Goal: Information Seeking & Learning: Learn about a topic

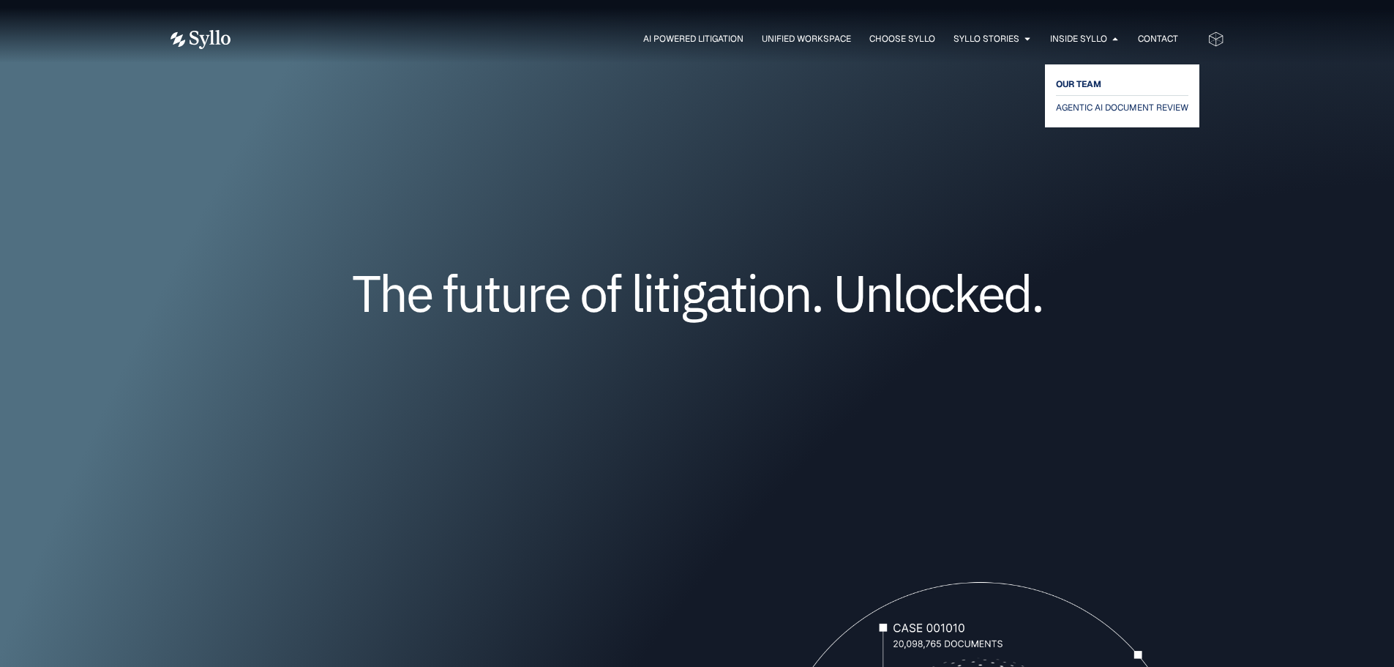
click at [1088, 81] on span "OUR TEAM" at bounding box center [1078, 84] width 45 height 18
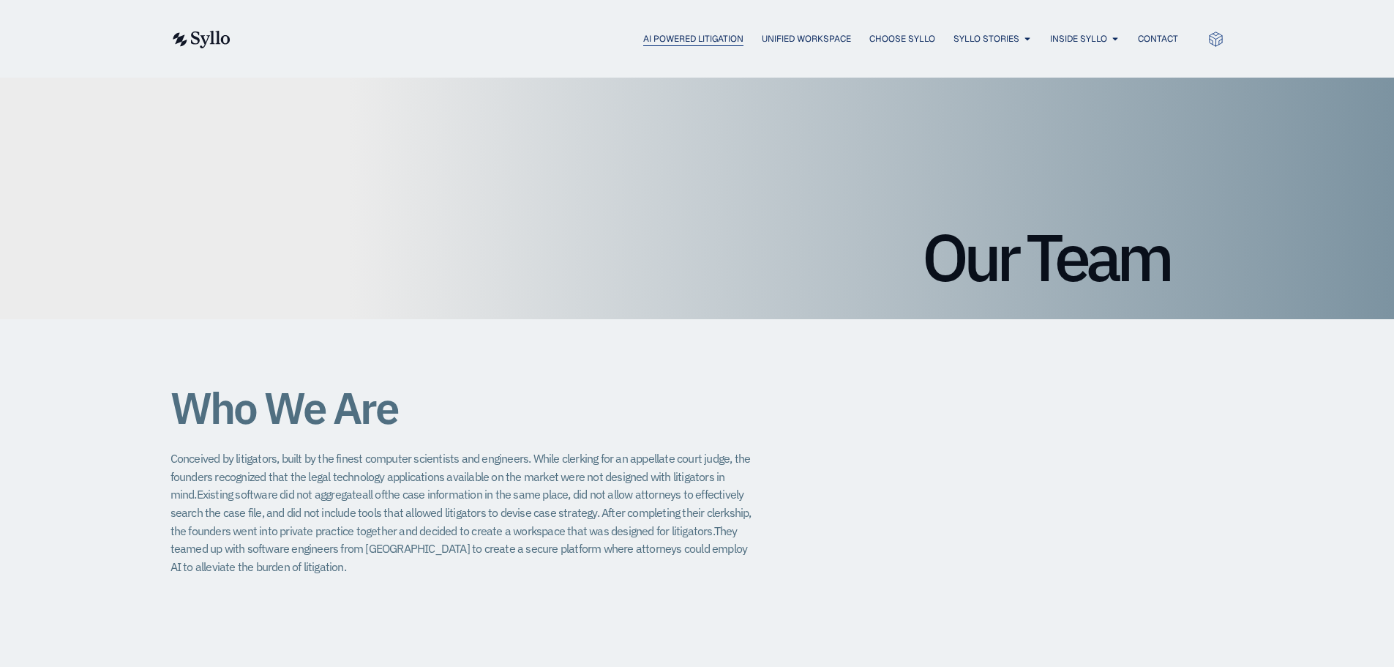
click at [687, 42] on span "AI Powered Litigation" at bounding box center [693, 38] width 100 height 13
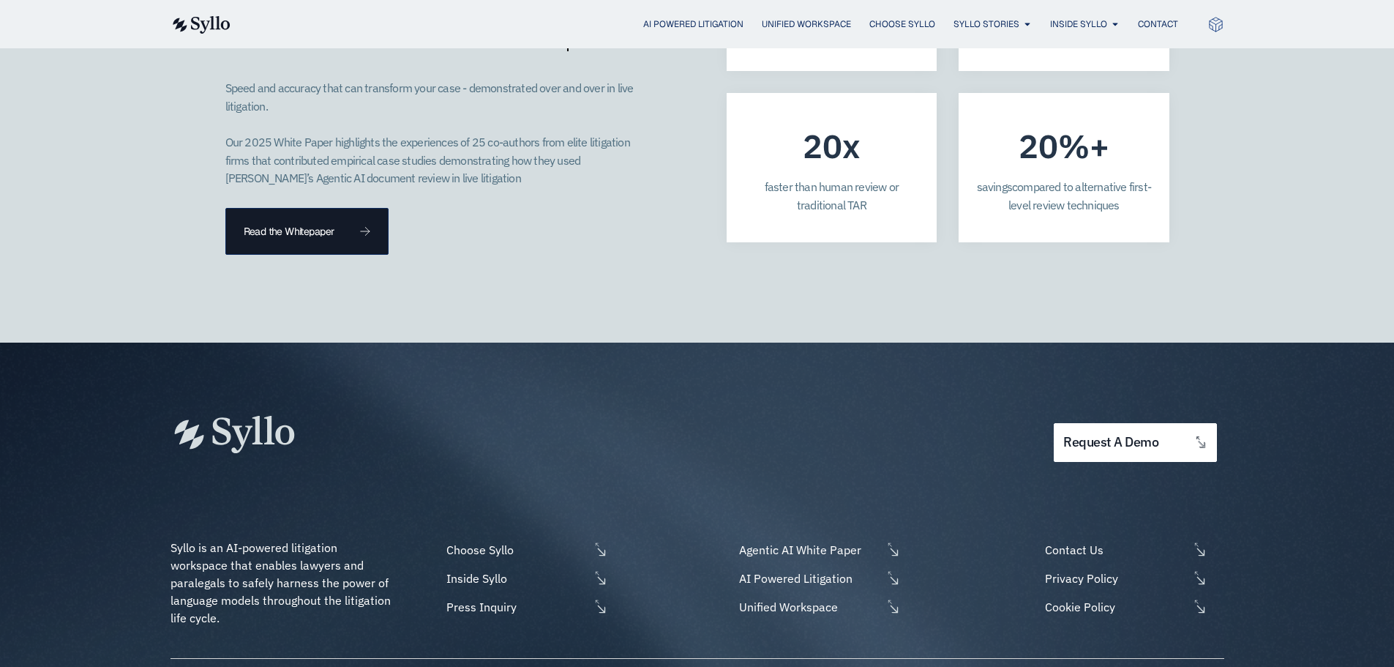
scroll to position [4172, 0]
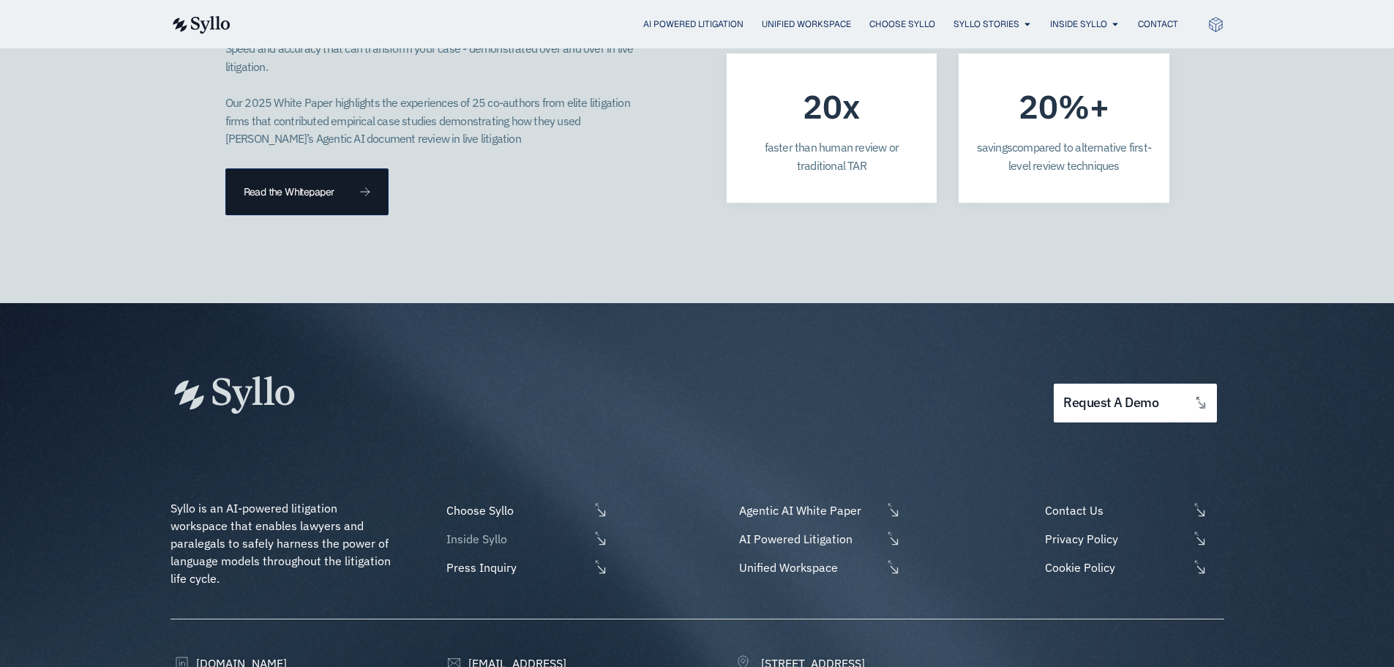
click at [487, 530] on span "Inside Syllo" at bounding box center [516, 539] width 146 height 18
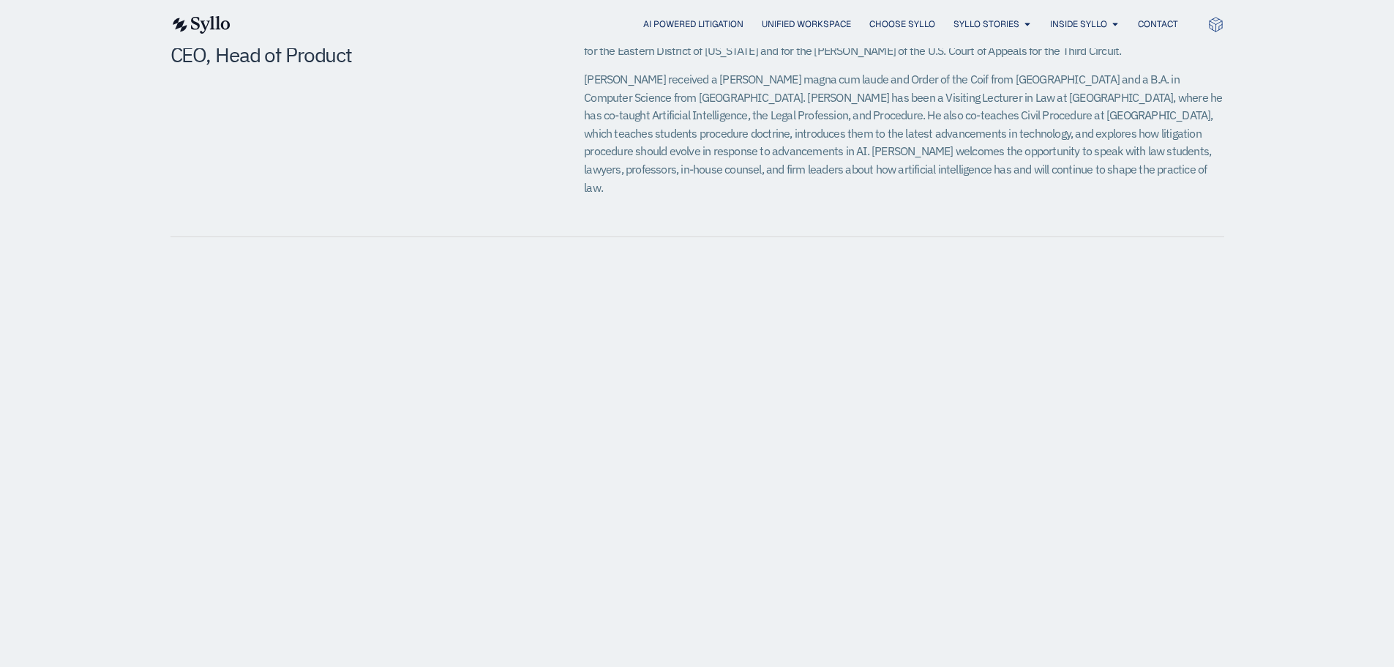
scroll to position [732, 0]
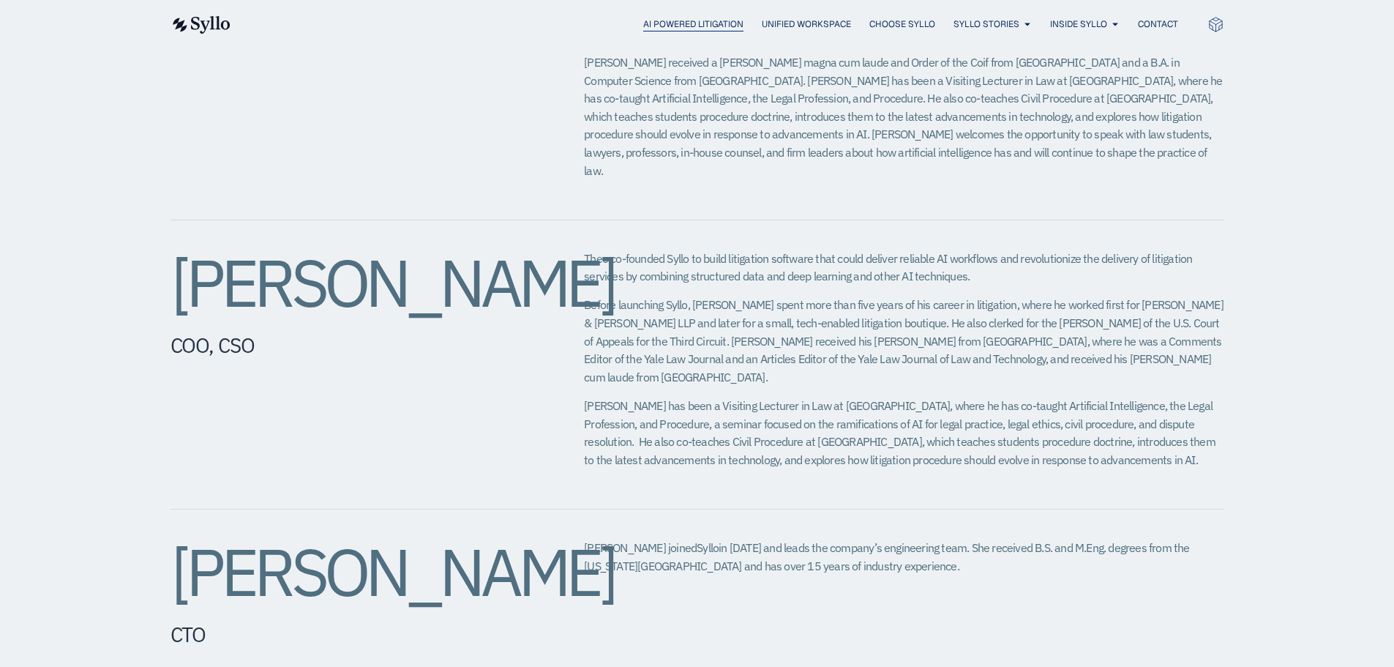
click at [683, 18] on span "AI Powered Litigation" at bounding box center [693, 24] width 100 height 13
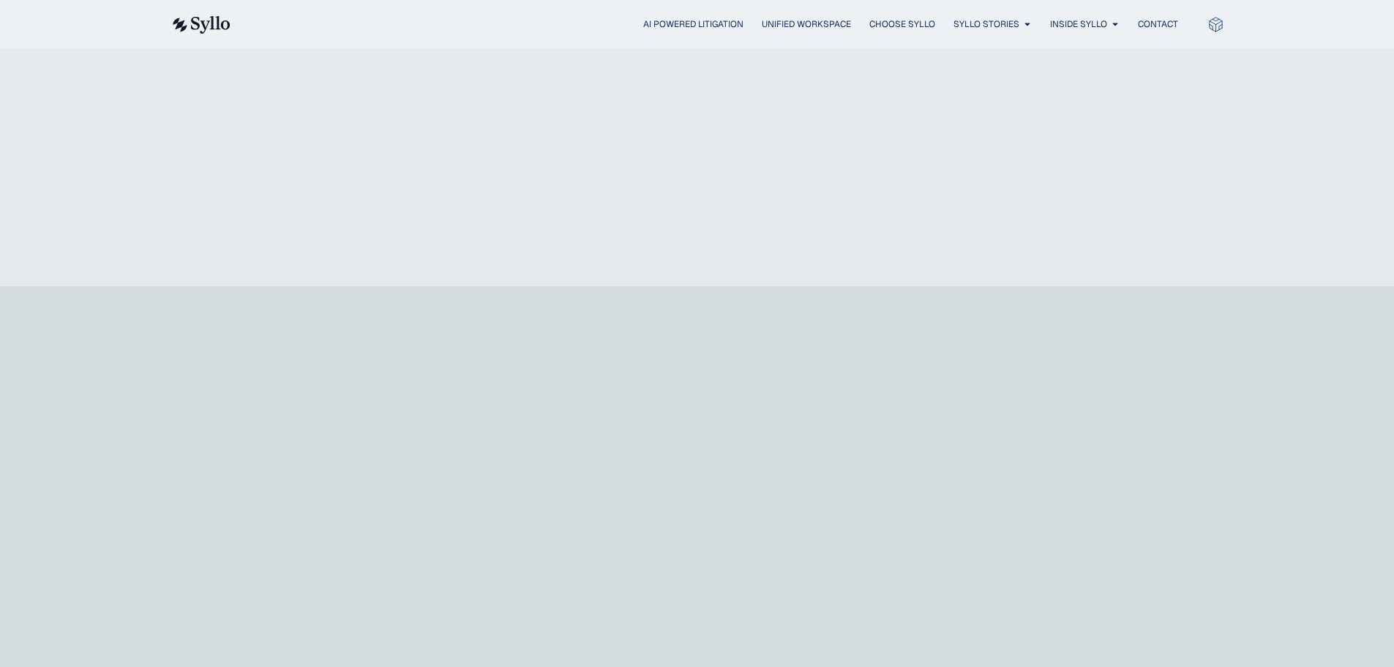
scroll to position [4238, 0]
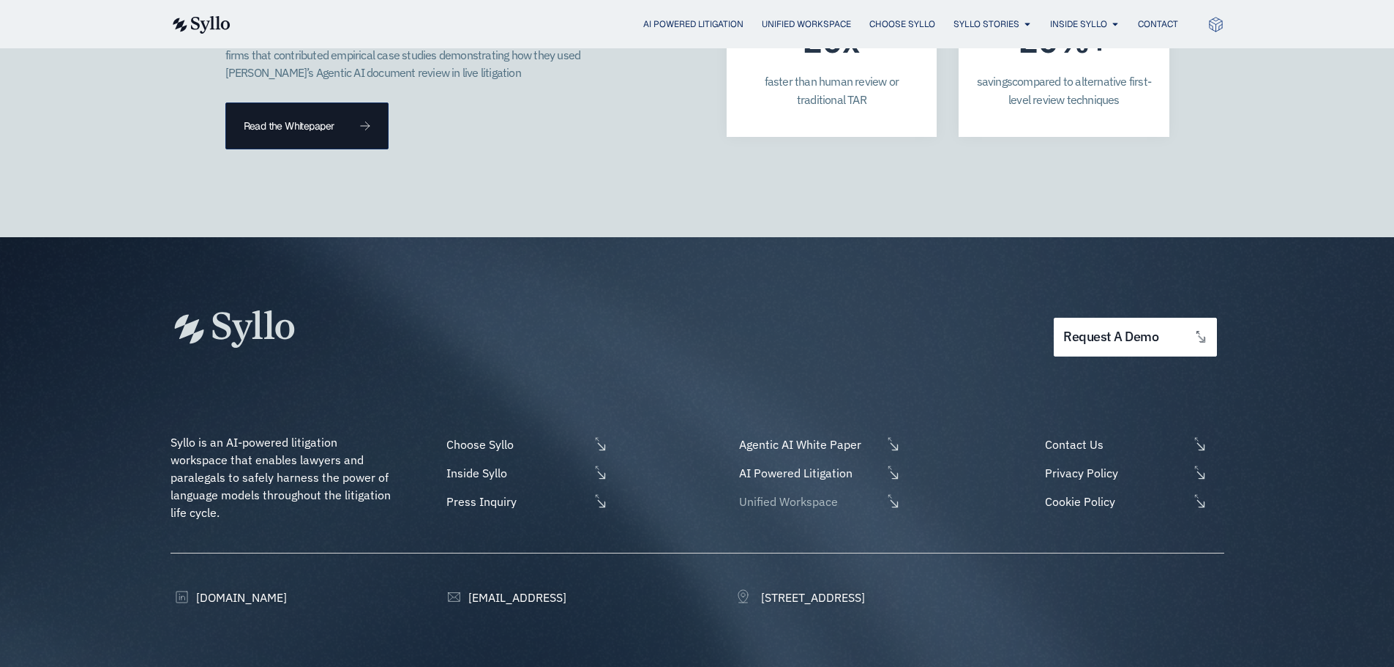
click at [816, 493] on span "Unified Workspace" at bounding box center [809, 502] width 146 height 18
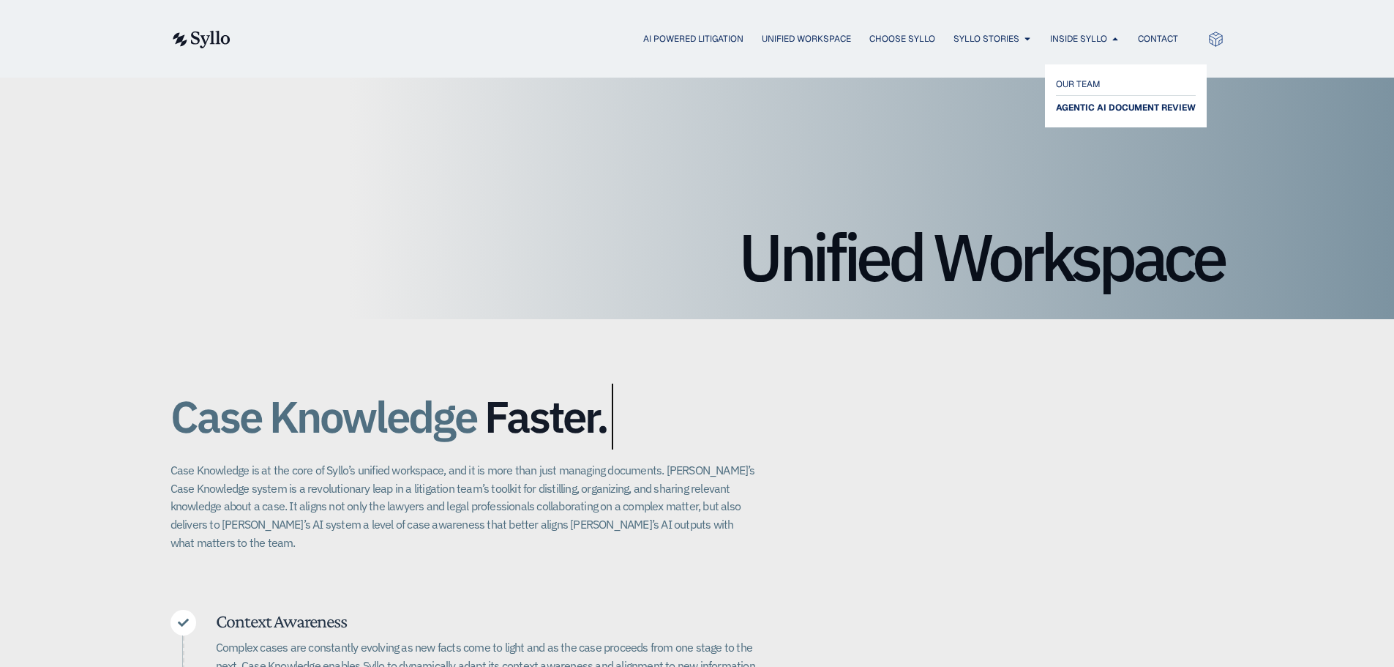
click at [1084, 111] on span "AGENTIC AI DOCUMENT REVIEW" at bounding box center [1126, 108] width 140 height 18
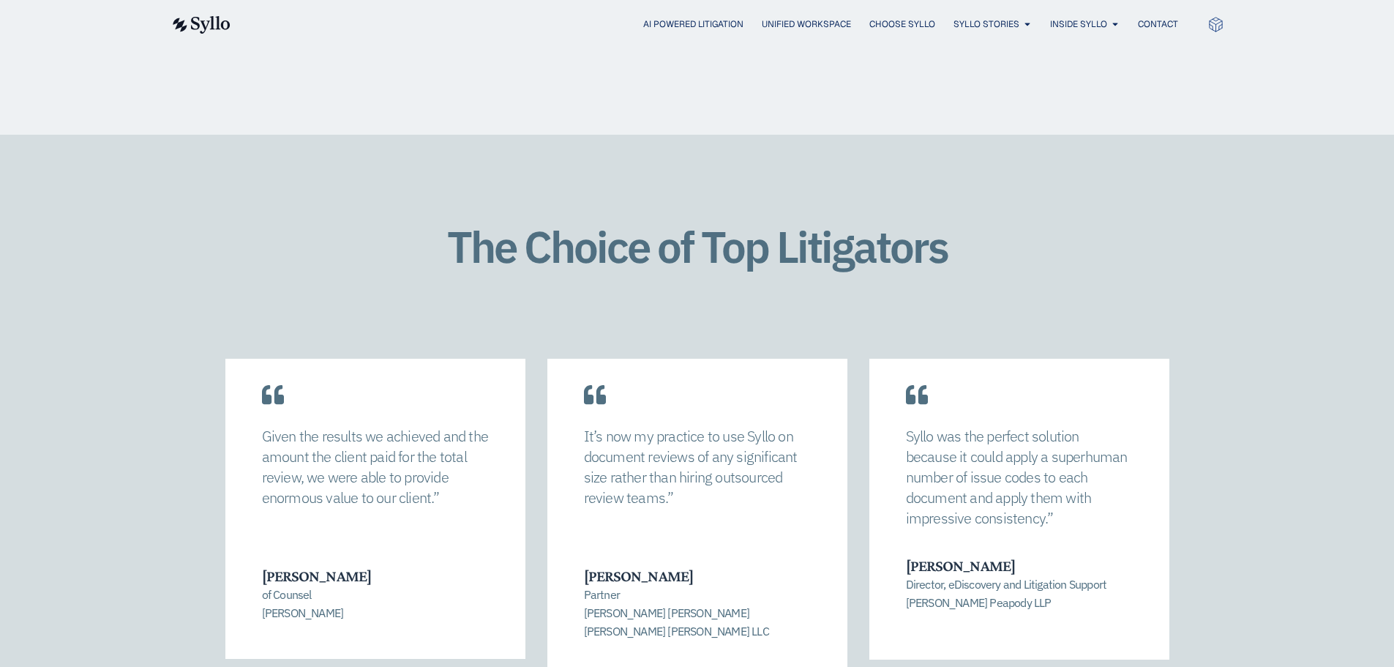
scroll to position [1976, 0]
